Goal: Task Accomplishment & Management: Complete application form

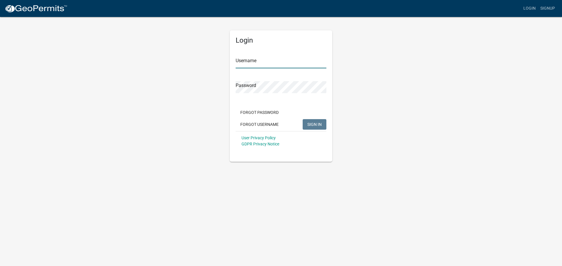
click at [248, 63] on input "Username" at bounding box center [280, 62] width 91 height 12
type input "J"
type input "jeridbaranczyk"
click at [317, 124] on span "SIGN IN" at bounding box center [314, 124] width 14 height 5
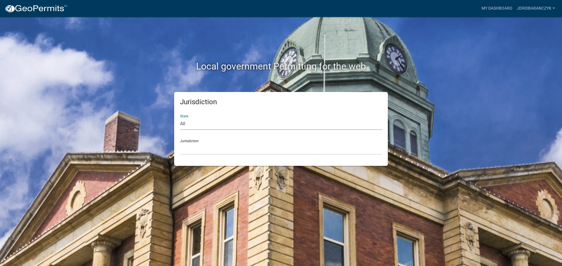
click at [182, 122] on select "All Colorado Georgia Indiana Iowa Kansas Minnesota Ohio South Carolina Wisconsin" at bounding box center [281, 124] width 202 height 12
select select "[US_STATE]"
click at [180, 118] on select "All Colorado Georgia Indiana Iowa Kansas Minnesota Ohio South Carolina Wisconsin" at bounding box center [281, 124] width 202 height 12
click at [186, 143] on select "[GEOGRAPHIC_DATA], [US_STATE]" at bounding box center [281, 149] width 202 height 12
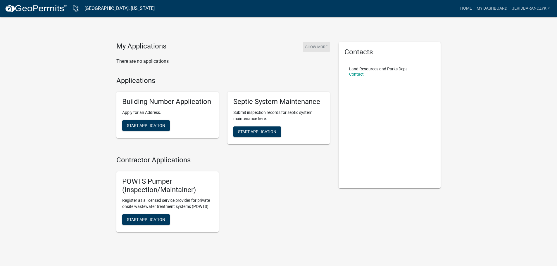
click at [317, 46] on button "Show More" at bounding box center [316, 47] width 27 height 10
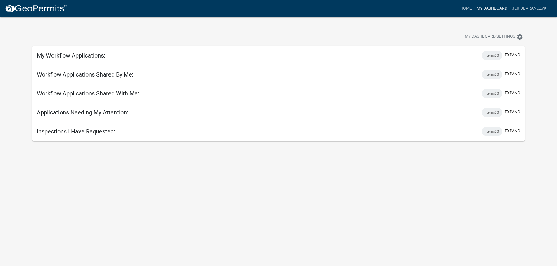
click at [490, 7] on link "My Dashboard" at bounding box center [491, 8] width 35 height 11
click at [465, 8] on link "Home" at bounding box center [466, 8] width 16 height 11
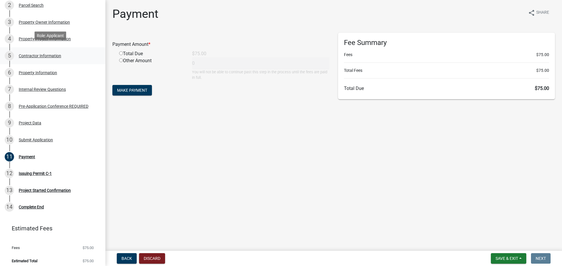
scroll to position [85, 0]
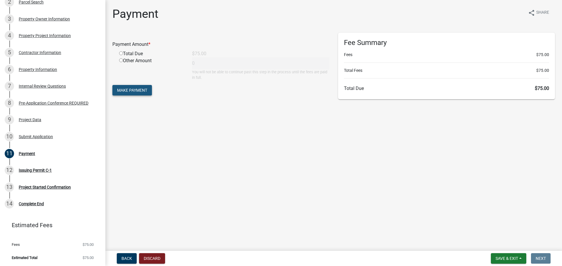
click at [123, 90] on span "Make Payment" at bounding box center [132, 90] width 30 height 5
click at [121, 61] on input "radio" at bounding box center [121, 61] width 4 height 4
radio input "true"
type input "75"
click at [136, 92] on span "Make Payment" at bounding box center [132, 90] width 30 height 5
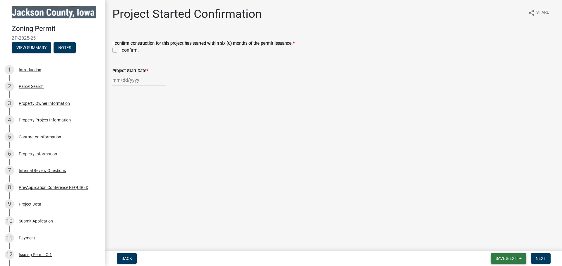
click at [512, 259] on span "Save & Exit" at bounding box center [506, 259] width 23 height 5
click at [507, 242] on button "Save & Exit" at bounding box center [502, 244] width 47 height 14
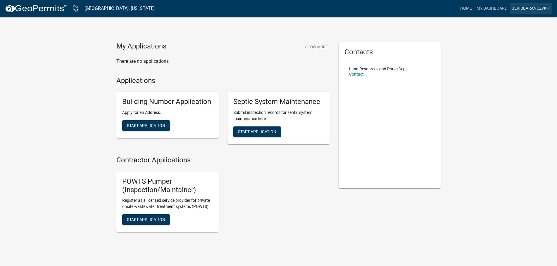
click at [534, 9] on link "jeridbaranczyk" at bounding box center [531, 8] width 43 height 11
click at [524, 44] on link "Logout" at bounding box center [529, 43] width 47 height 14
